Goal: Transaction & Acquisition: Purchase product/service

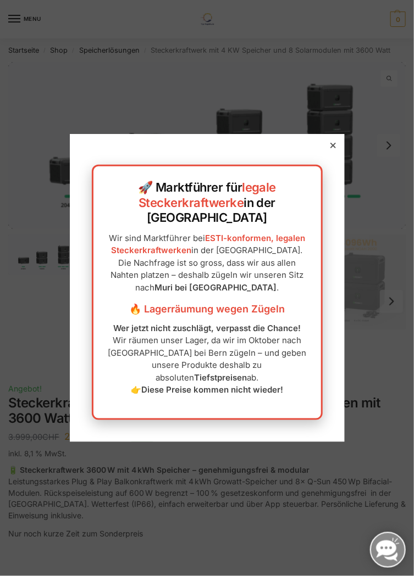
click at [334, 148] on icon at bounding box center [332, 145] width 5 height 5
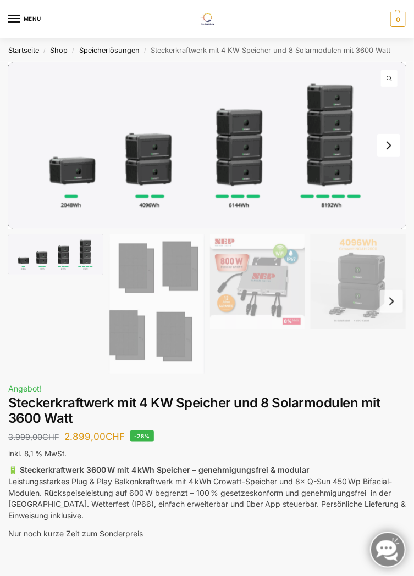
click at [389, 145] on button "Next slide" at bounding box center [388, 145] width 23 height 23
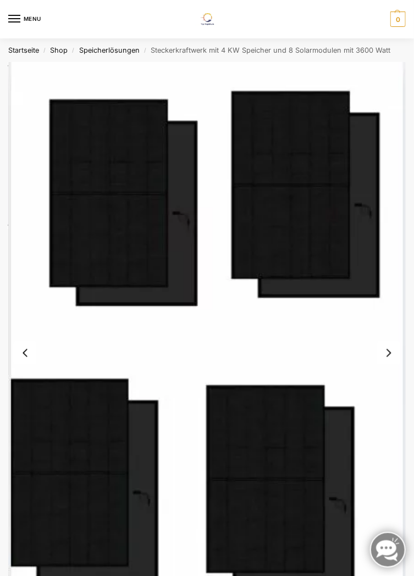
click at [388, 368] on img "2 / 9" at bounding box center [206, 353] width 397 height 582
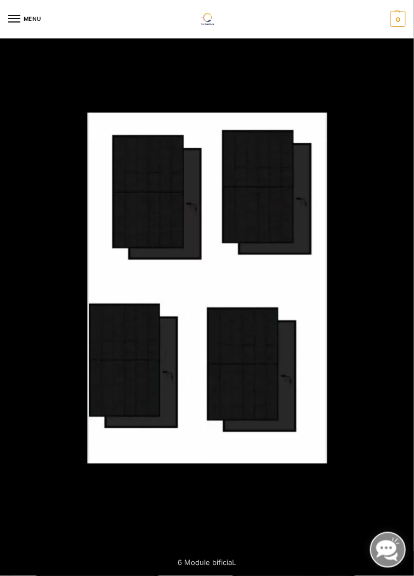
click at [310, 303] on img at bounding box center [207, 288] width 240 height 351
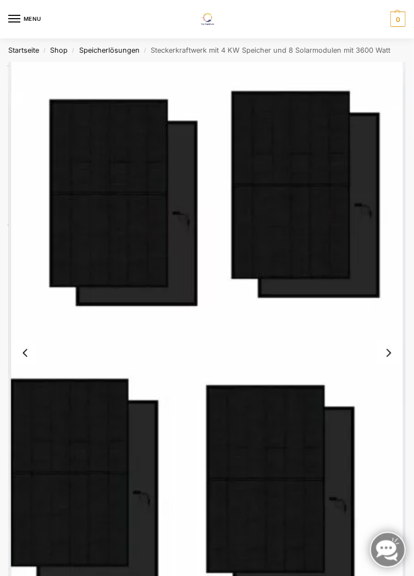
click at [23, 352] on button "Previous slide" at bounding box center [25, 353] width 23 height 23
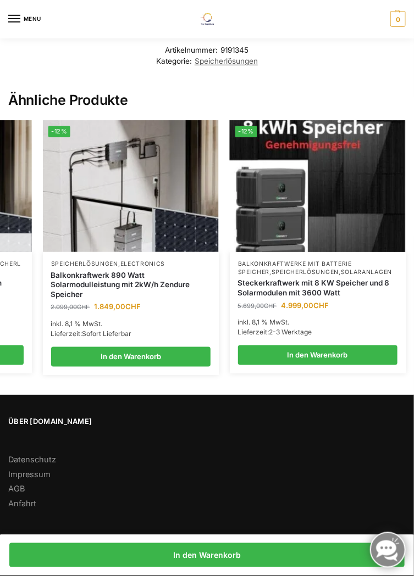
scroll to position [2138, 0]
